Goal: Task Accomplishment & Management: Manage account settings

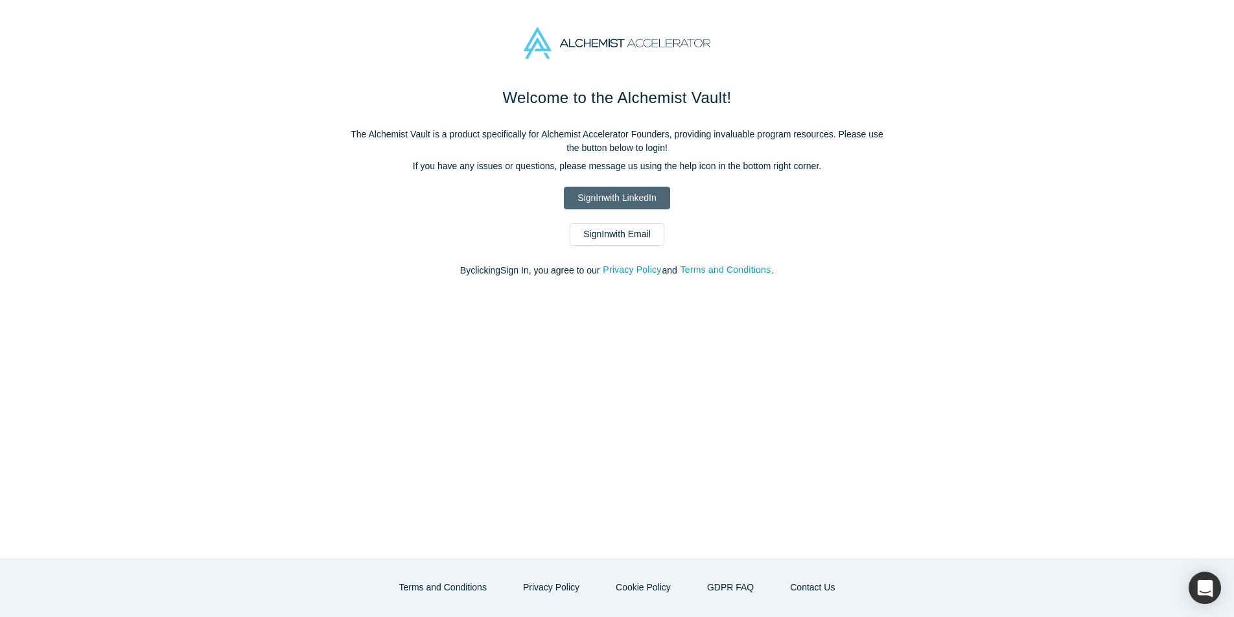
click at [641, 201] on link "Sign In with LinkedIn" at bounding box center [617, 198] width 106 height 23
